Goal: Find specific page/section: Find specific page/section

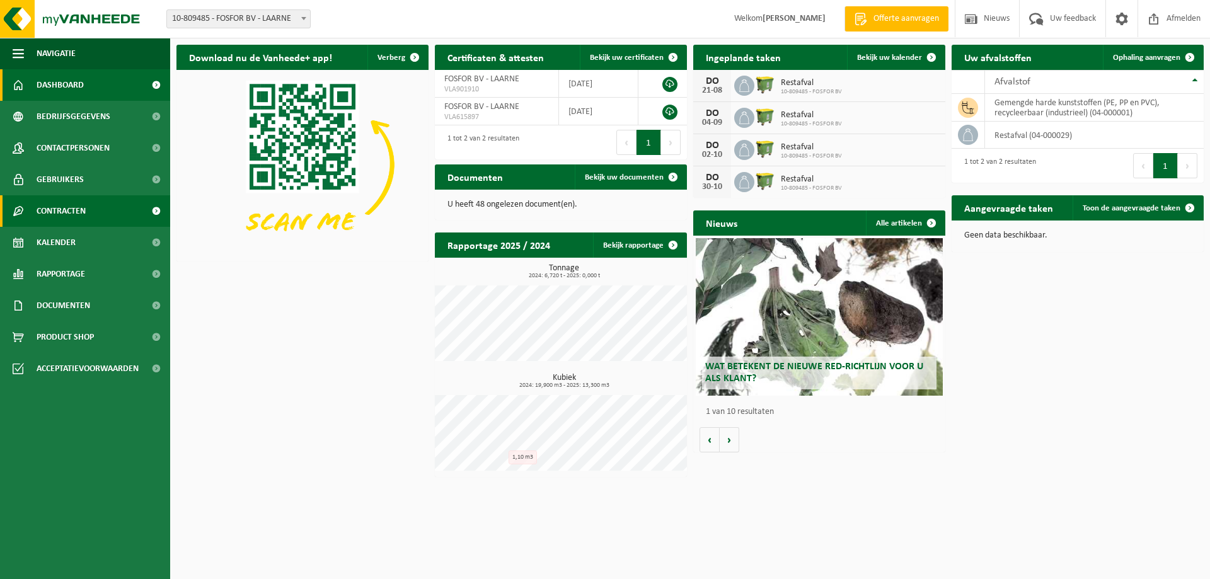
click at [55, 226] on span "Contracten" at bounding box center [61, 211] width 49 height 32
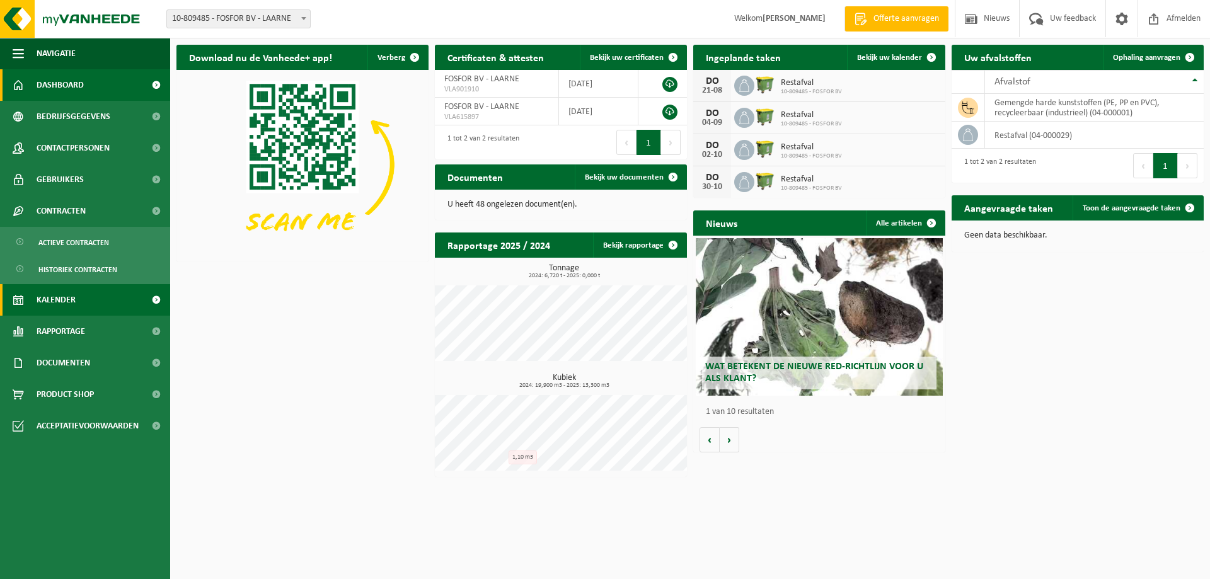
click at [71, 303] on span "Kalender" at bounding box center [56, 300] width 39 height 32
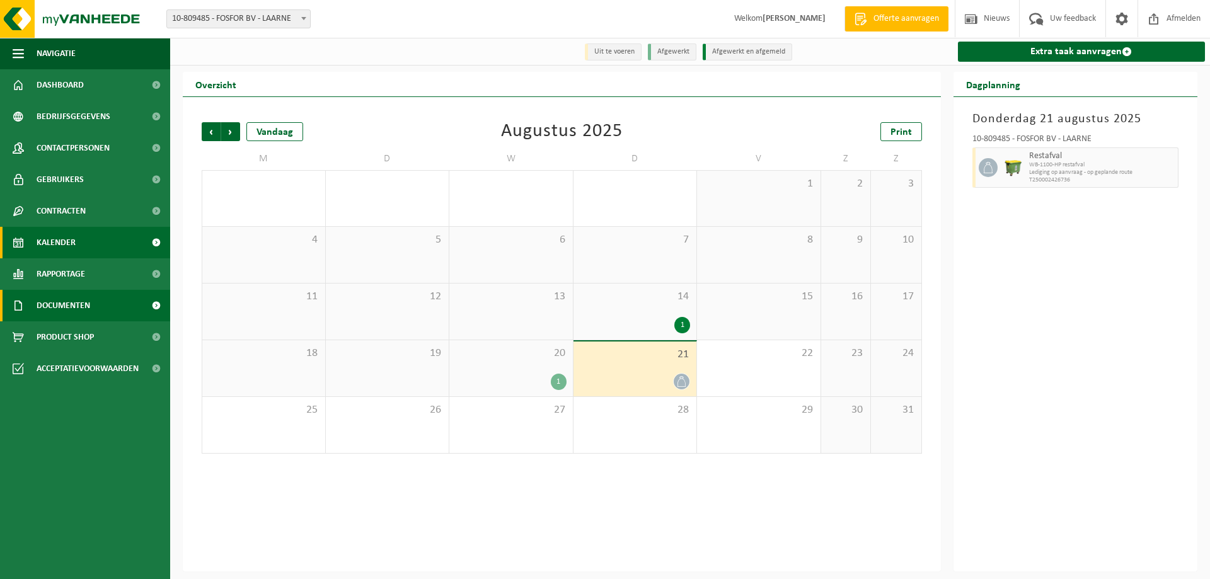
click at [88, 308] on span "Documenten" at bounding box center [64, 306] width 54 height 32
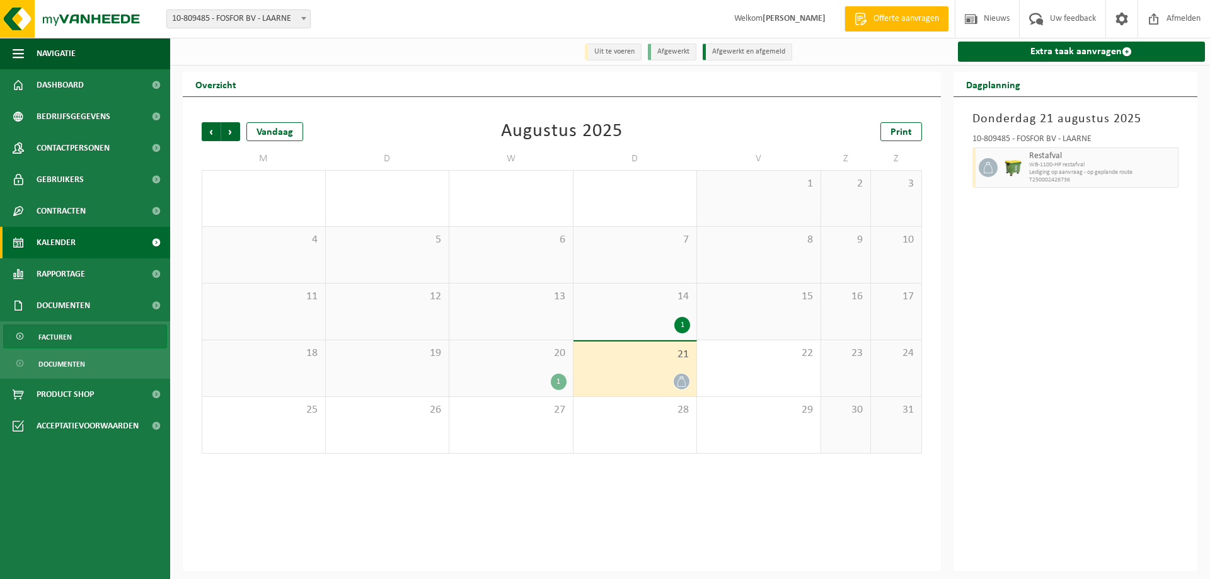
click at [76, 328] on link "Facturen" at bounding box center [85, 337] width 164 height 24
